Goal: Task Accomplishment & Management: Use online tool/utility

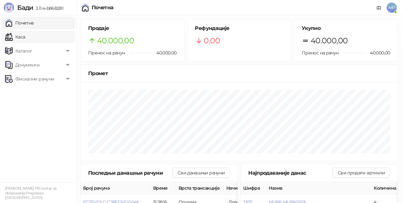
click at [25, 38] on link "Каса" at bounding box center [15, 37] width 20 height 13
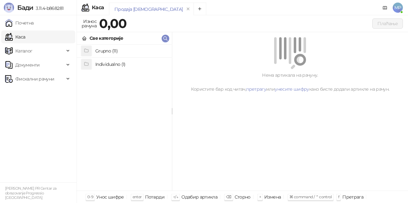
click at [125, 51] on h4 "Grupno (11)" at bounding box center [130, 51] width 71 height 10
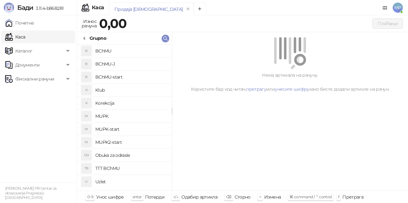
click at [131, 128] on h4 "MUPK-start" at bounding box center [130, 129] width 71 height 10
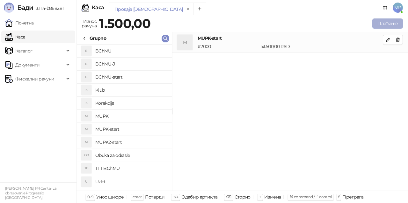
click at [399, 22] on button "Плаћање" at bounding box center [387, 23] width 31 height 10
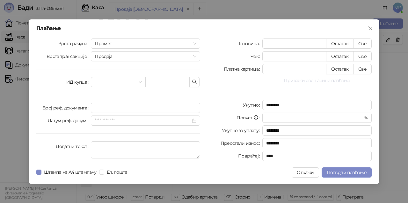
click at [328, 81] on button "Прикажи све начине плаћања" at bounding box center [316, 81] width 109 height 8
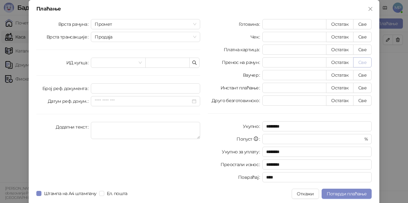
click at [360, 63] on button "Све" at bounding box center [362, 62] width 18 height 10
type input "****"
click at [350, 194] on span "Потврди плаћање" at bounding box center [346, 194] width 40 height 6
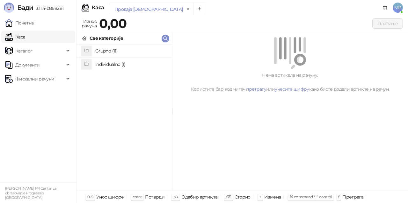
click at [127, 51] on h4 "Grupno (11)" at bounding box center [130, 51] width 71 height 10
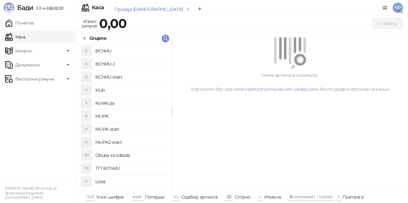
click at [115, 119] on h4 "MUPK" at bounding box center [130, 116] width 71 height 10
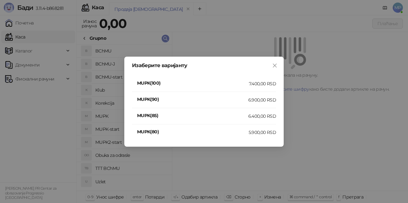
click at [256, 83] on div "7.400,00 RSD" at bounding box center [262, 83] width 27 height 7
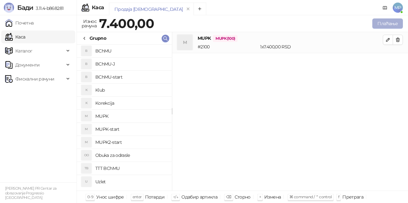
click at [391, 24] on button "Плаћање" at bounding box center [387, 23] width 31 height 10
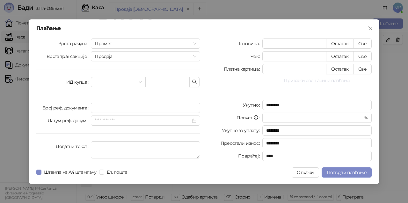
click at [313, 79] on button "Прикажи све начине плаћања" at bounding box center [316, 81] width 109 height 8
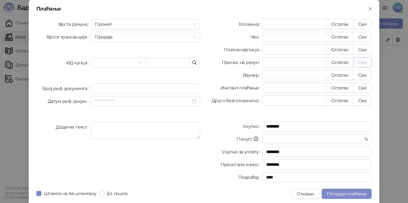
click at [361, 61] on button "Све" at bounding box center [362, 62] width 18 height 10
type input "****"
click at [348, 193] on span "Потврди плаћање" at bounding box center [346, 194] width 40 height 6
